Goal: Communication & Community: Answer question/provide support

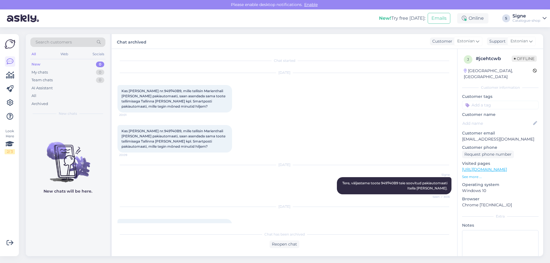
scroll to position [1235, 0]
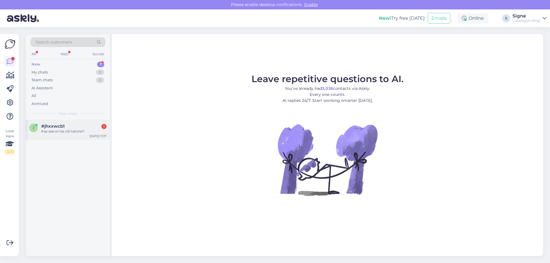
click at [64, 127] on span "#jhxxwcb1" at bounding box center [53, 126] width 24 height 5
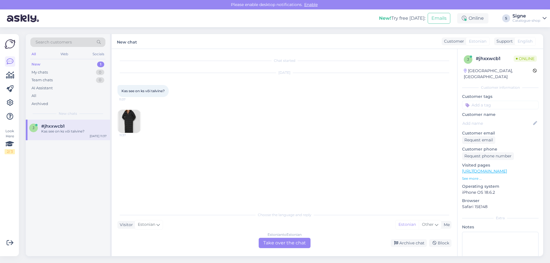
click at [285, 243] on div "Estonian to Estonian Take over the chat" at bounding box center [285, 243] width 52 height 10
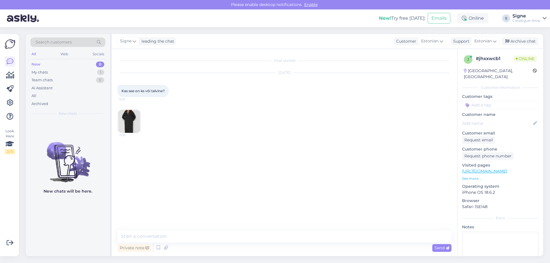
click at [133, 113] on img at bounding box center [129, 121] width 23 height 23
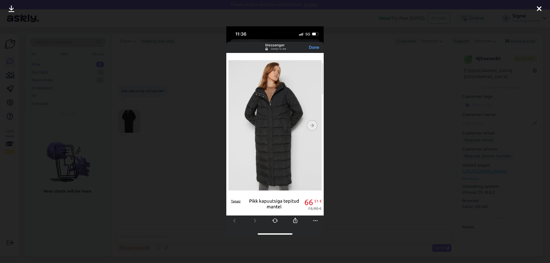
click at [538, 7] on icon at bounding box center [539, 8] width 5 height 7
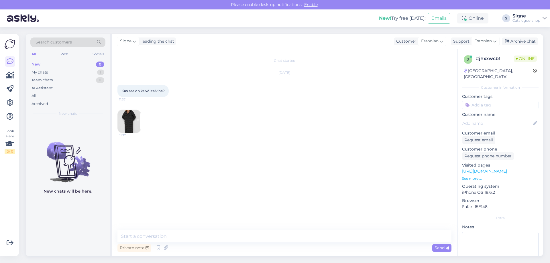
click at [500, 169] on link "https://bonprix.ee/pikk-kapuutsiga-tepitud-mantel-1332210003.html?childSku=5803…" at bounding box center [484, 171] width 45 height 5
click at [151, 236] on textarea at bounding box center [285, 237] width 334 height 12
type textarea "Tere, tegu on sooja vooderdatud mantliga."
click at [485, 169] on link "https://bonprix.ee/pikk-kapuutsiga-tepitud-mantel-1332210003.html?childSku=5803…" at bounding box center [484, 171] width 45 height 5
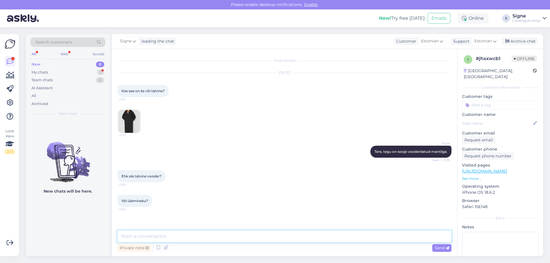
click at [141, 237] on textarea at bounding box center [285, 237] width 334 height 12
type textarea "S"
type textarea "Ü"
type textarea "T"
type textarea "Ülemineku vooder kevad-sügis, soojad talved."
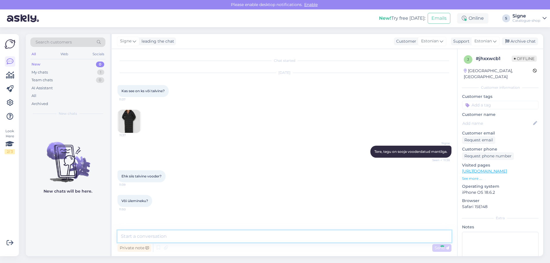
scroll to position [13, 0]
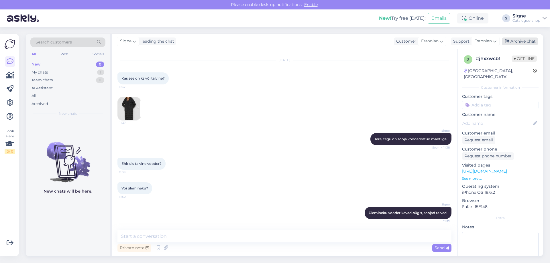
click at [523, 44] on div "Archive chat" at bounding box center [520, 42] width 36 height 8
